Goal: Task Accomplishment & Management: Use online tool/utility

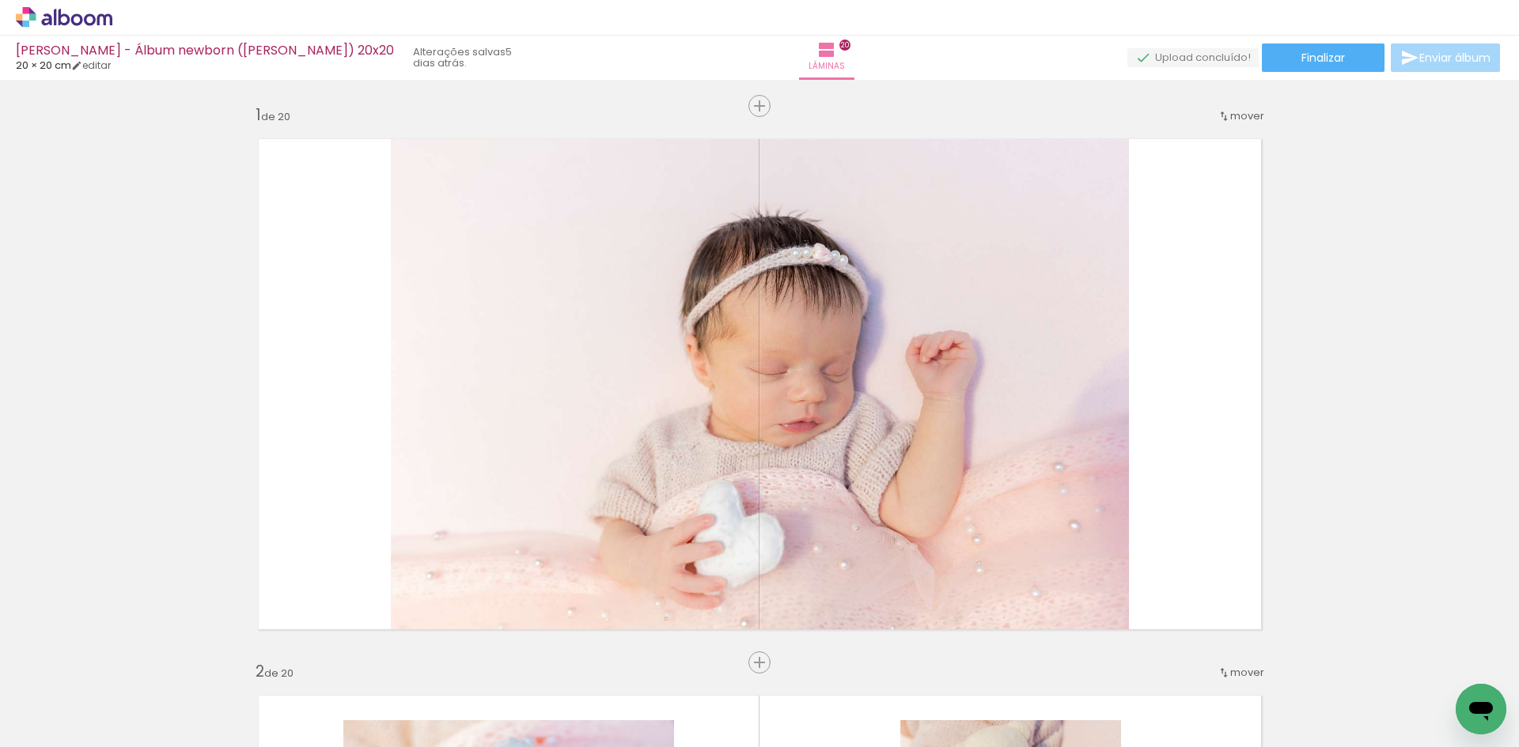
scroll to position [5062, 0]
